Goal: Information Seeking & Learning: Find specific fact

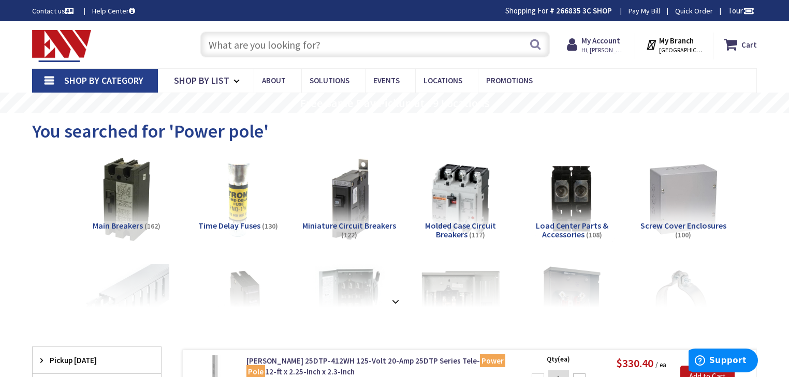
click at [303, 51] on input "text" at bounding box center [374, 45] width 349 height 26
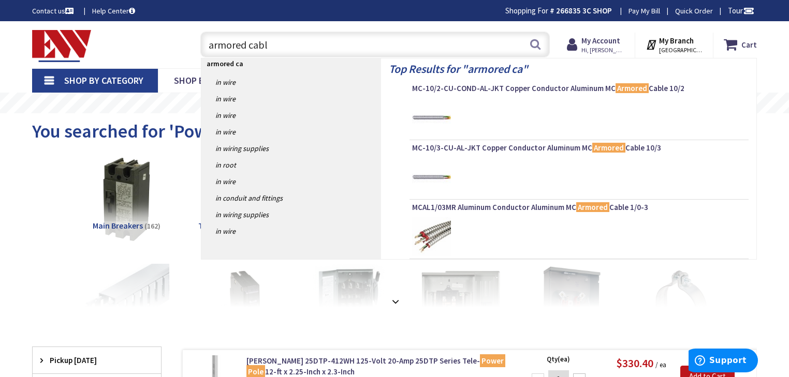
type input "armored cable"
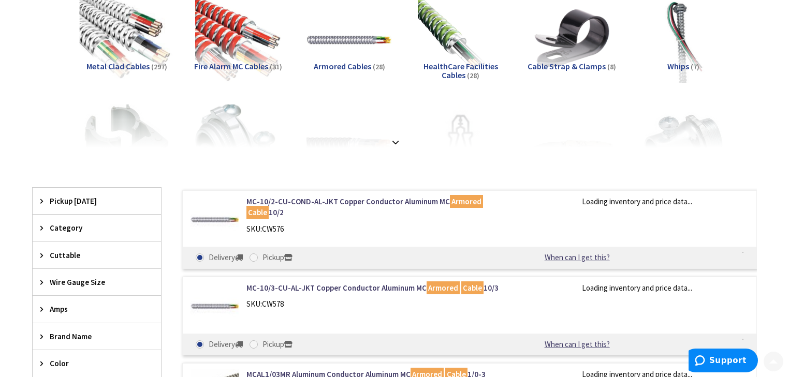
scroll to position [166, 0]
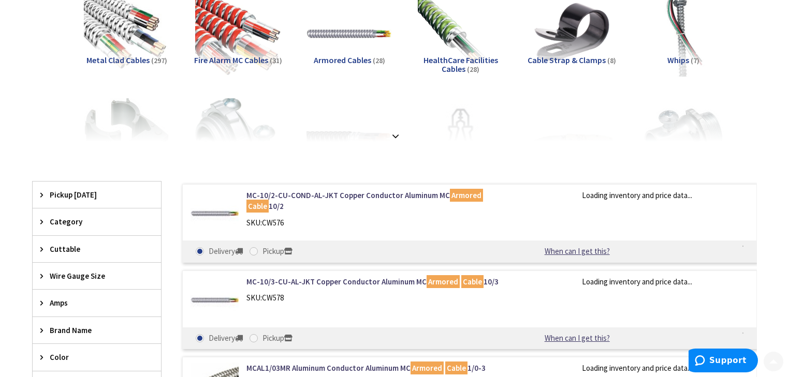
type input "[PERSON_NAME][GEOGRAPHIC_DATA], [GEOGRAPHIC_DATA]"
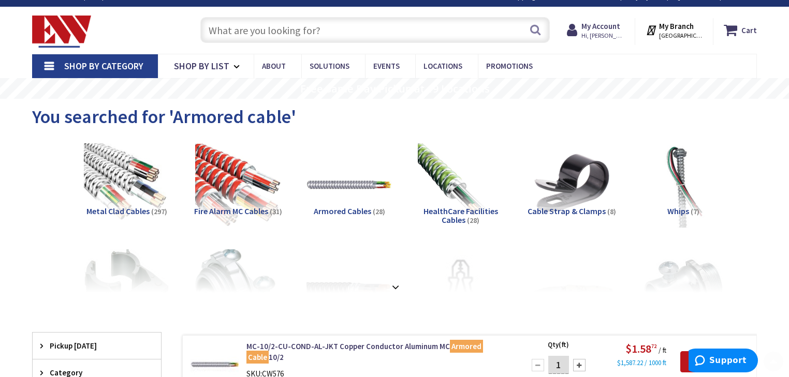
scroll to position [0, 0]
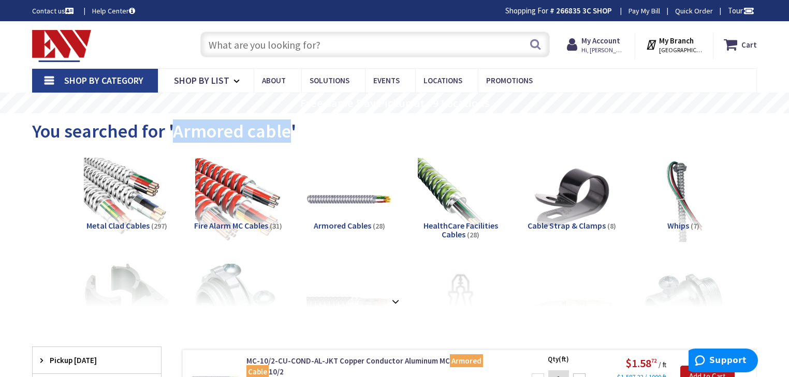
drag, startPoint x: 285, startPoint y: 135, endPoint x: 175, endPoint y: 127, distance: 110.0
click at [175, 127] on span "You searched for 'Armored cable'" at bounding box center [164, 131] width 264 height 23
copy span "Armored cable"
drag, startPoint x: 237, startPoint y: 40, endPoint x: 263, endPoint y: 37, distance: 26.5
click at [240, 38] on input "text" at bounding box center [374, 45] width 349 height 26
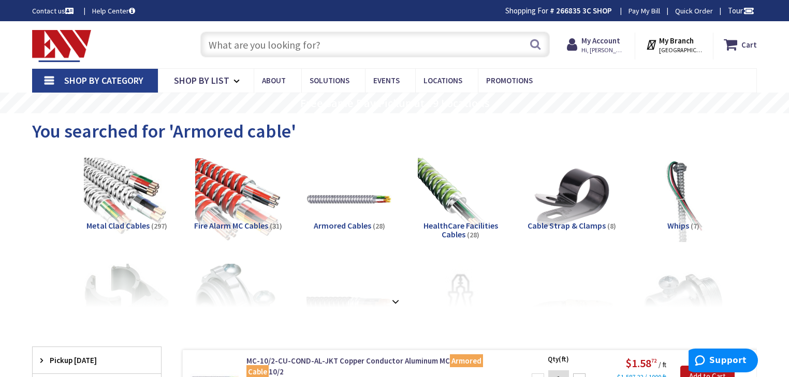
paste input "Armored cable"
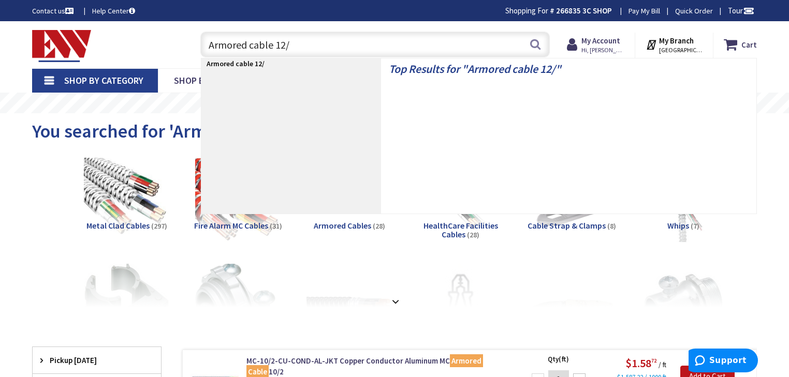
type input "Armored cable 12/6"
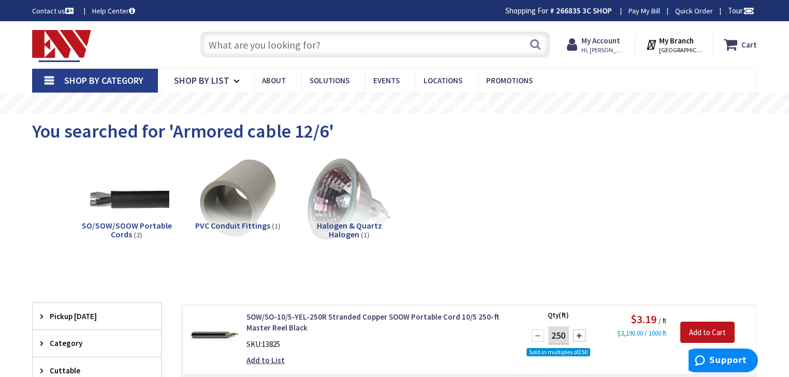
click at [288, 46] on input "text" at bounding box center [374, 45] width 349 height 26
paste input "Armored cable"
type input "Armored cable"
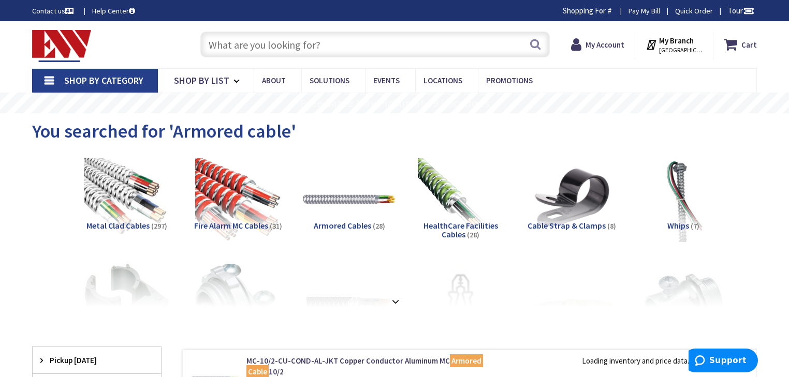
click at [328, 204] on img at bounding box center [349, 200] width 94 height 94
